Goal: Communication & Community: Answer question/provide support

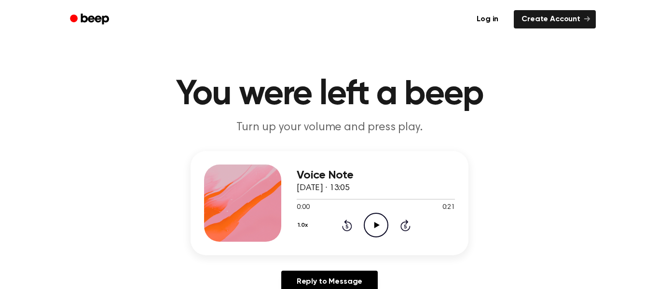
click at [374, 221] on icon "Play Audio" at bounding box center [376, 225] width 25 height 25
click at [373, 231] on icon "Pause Audio" at bounding box center [376, 225] width 25 height 25
click at [359, 280] on link "Reply to Message" at bounding box center [329, 282] width 97 height 22
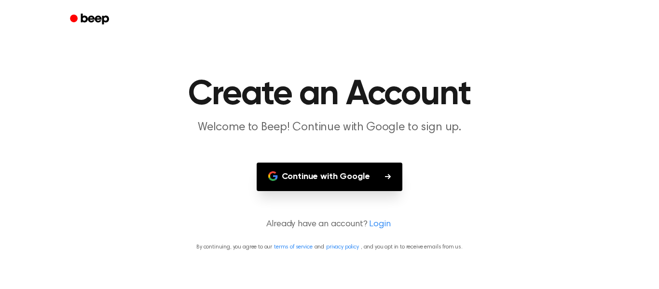
click at [339, 184] on button "Continue with Google" at bounding box center [330, 177] width 146 height 28
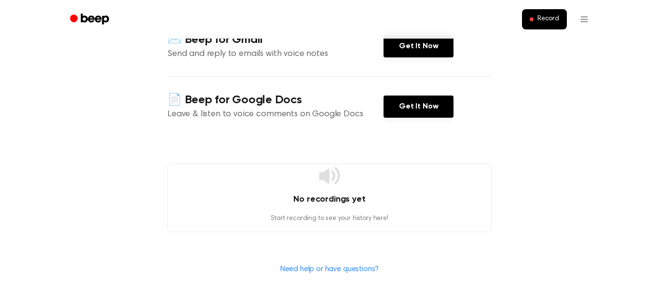
scroll to position [187, 0]
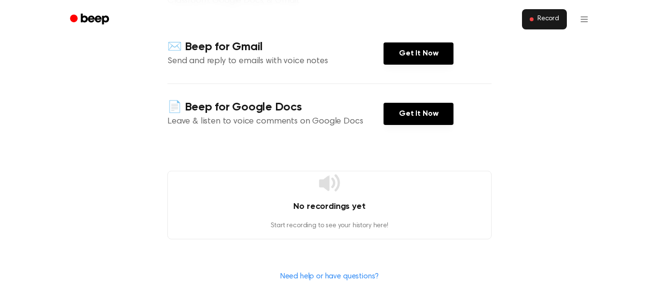
click at [530, 18] on button "Record" at bounding box center [544, 19] width 45 height 20
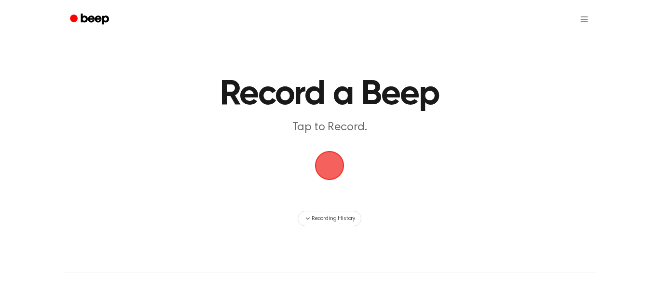
click at [530, 18] on ul at bounding box center [361, 19] width 471 height 23
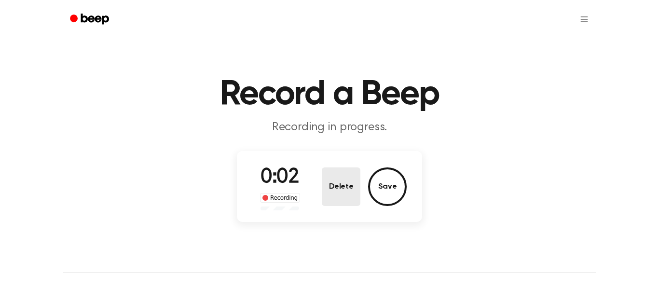
click at [348, 182] on button "Delete" at bounding box center [341, 186] width 39 height 39
